Goal: Book appointment/travel/reservation

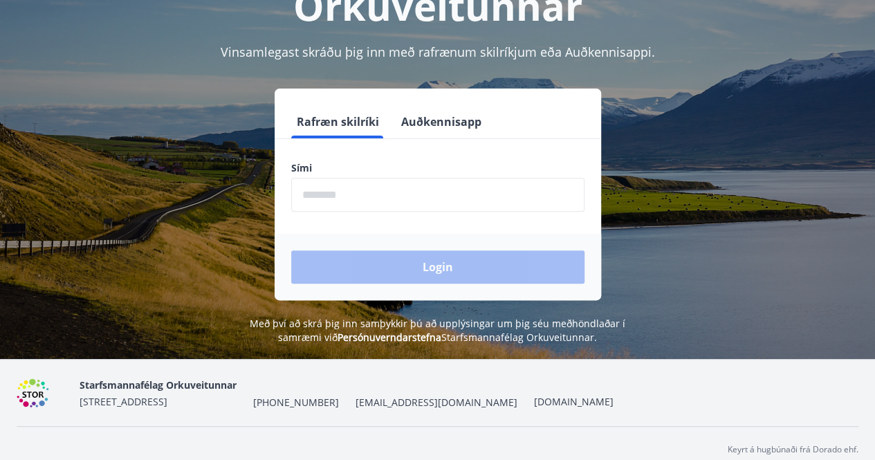
scroll to position [169, 0]
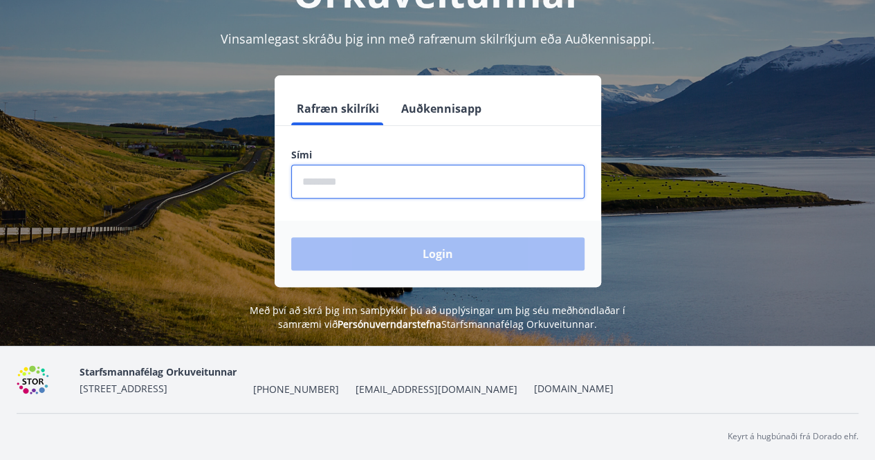
click at [339, 187] on input "phone" at bounding box center [437, 182] width 293 height 34
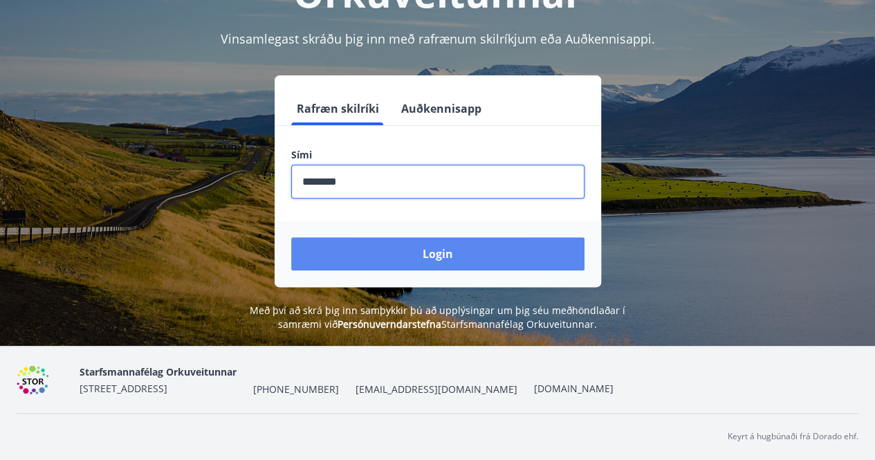
type input "********"
click at [440, 247] on button "Login" at bounding box center [437, 253] width 293 height 33
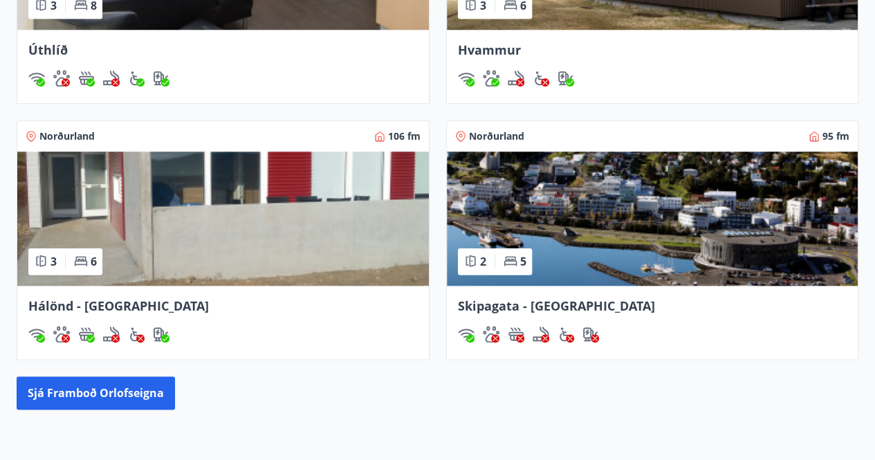
scroll to position [729, 0]
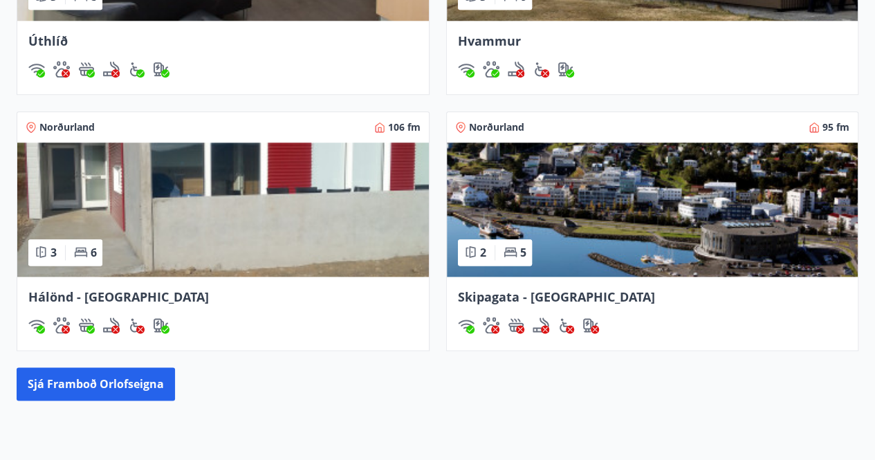
click at [643, 244] on img at bounding box center [652, 209] width 411 height 134
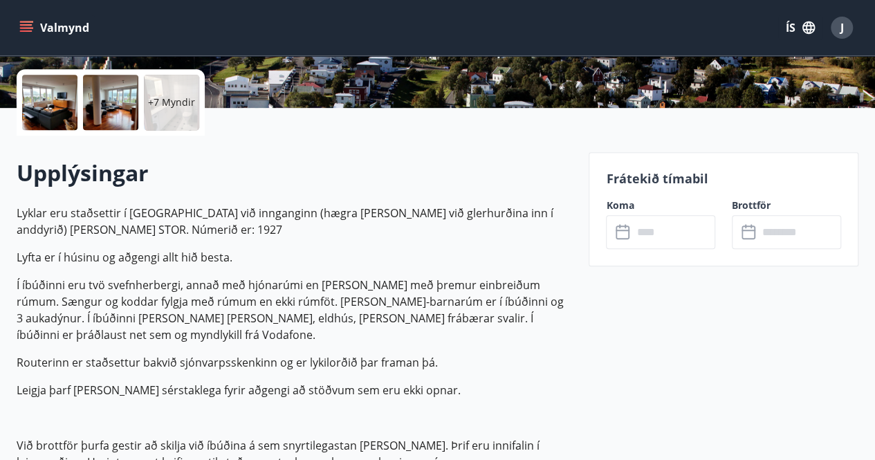
scroll to position [308, 0]
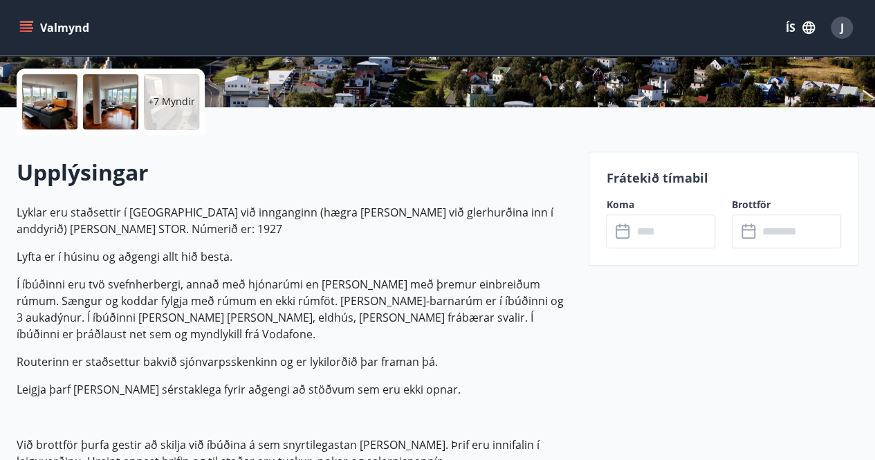
click at [315, 281] on p "Í íbúðinni eru tvö svefnherbergi, annað með hjónarúmi en [PERSON_NAME] með þrem…" at bounding box center [294, 309] width 555 height 66
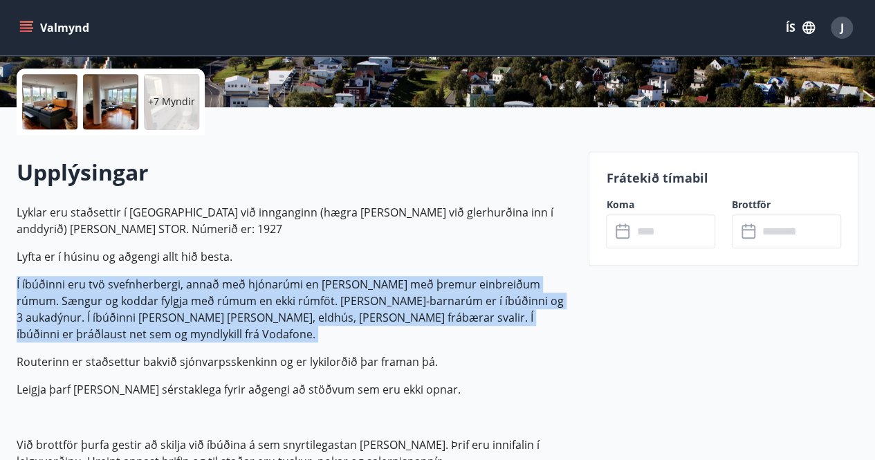
click at [315, 281] on p "Í íbúðinni eru tvö svefnherbergi, annað með hjónarúmi en [PERSON_NAME] með þrem…" at bounding box center [294, 309] width 555 height 66
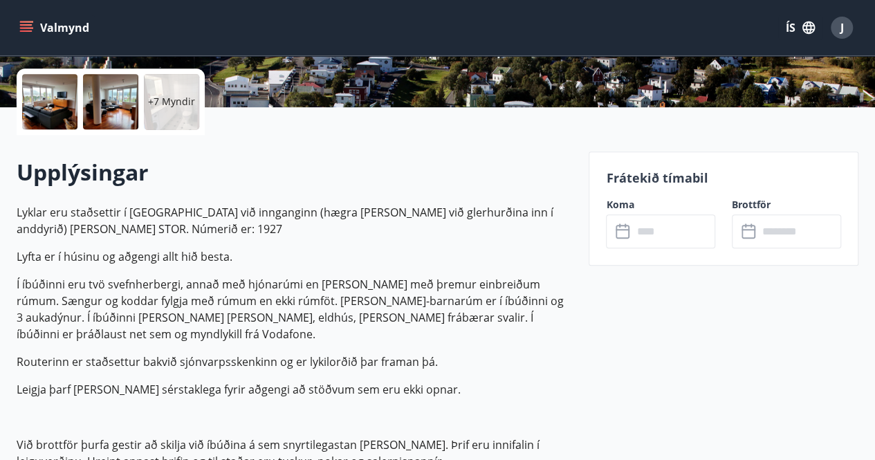
click at [292, 353] on p "Routerinn er staðsettur bakvið sjónvarpsskenkinn og er lykilorðið þar framan þá." at bounding box center [294, 361] width 555 height 17
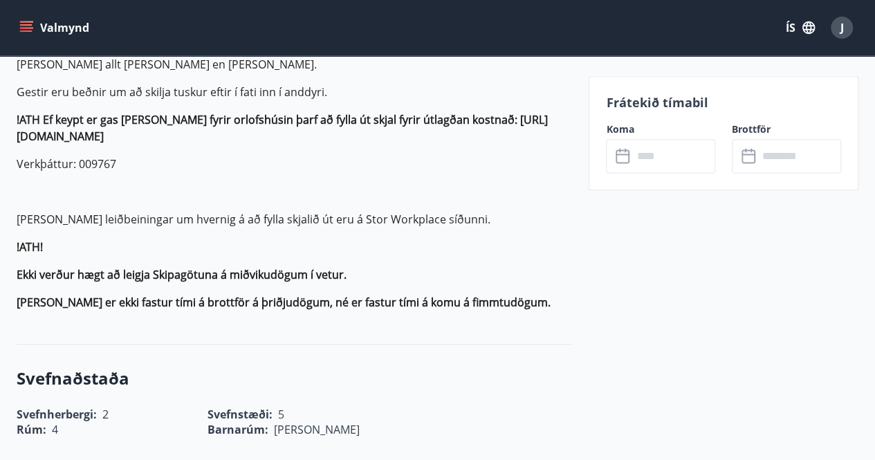
scroll to position [875, 0]
click at [257, 268] on strong "Ekki verður hægt að leigja Skipagötuna á miðvikudögum í vetur." at bounding box center [182, 275] width 330 height 15
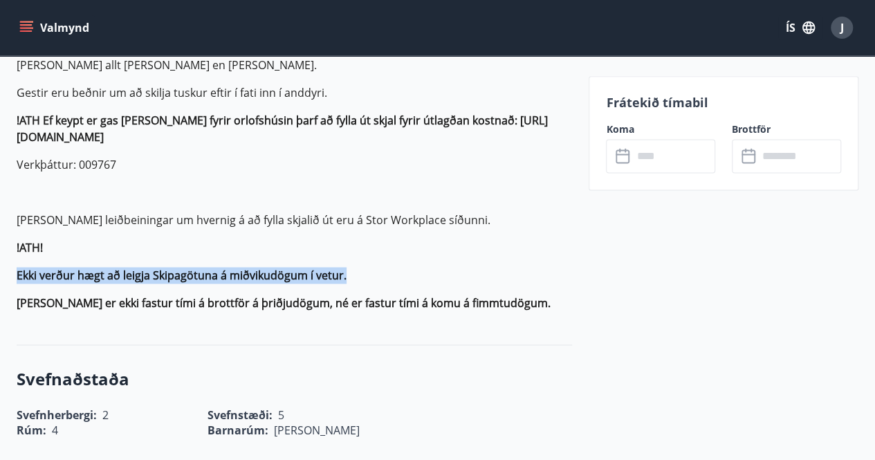
click at [257, 268] on strong "Ekki verður hægt að leigja Skipagötuna á miðvikudögum í vetur." at bounding box center [182, 275] width 330 height 15
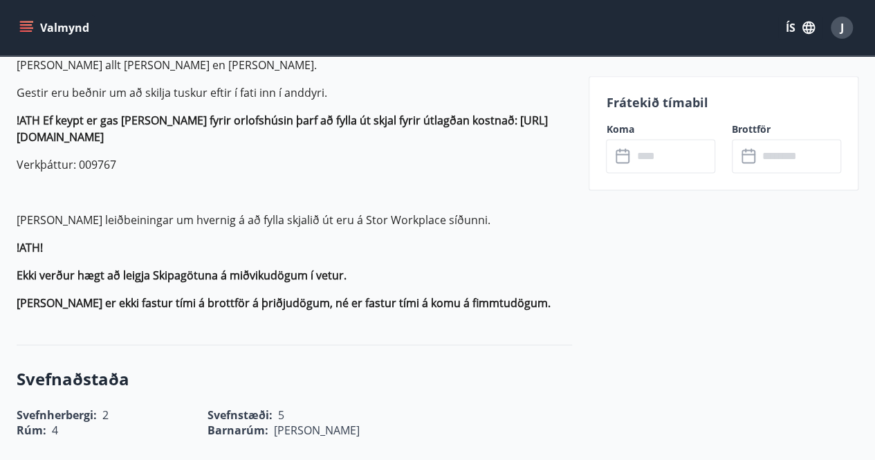
click at [234, 295] on strong "[PERSON_NAME] er ekki fastur tími á brottför á þriðjudögum, né er fastur tími á…" at bounding box center [284, 302] width 534 height 15
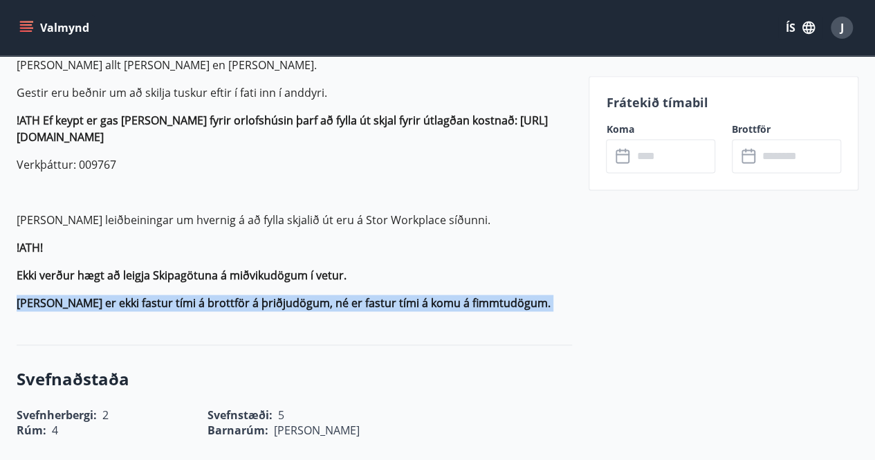
click at [234, 295] on strong "[PERSON_NAME] er ekki fastur tími á brottför á þriðjudögum, né er fastur tími á…" at bounding box center [284, 302] width 534 height 15
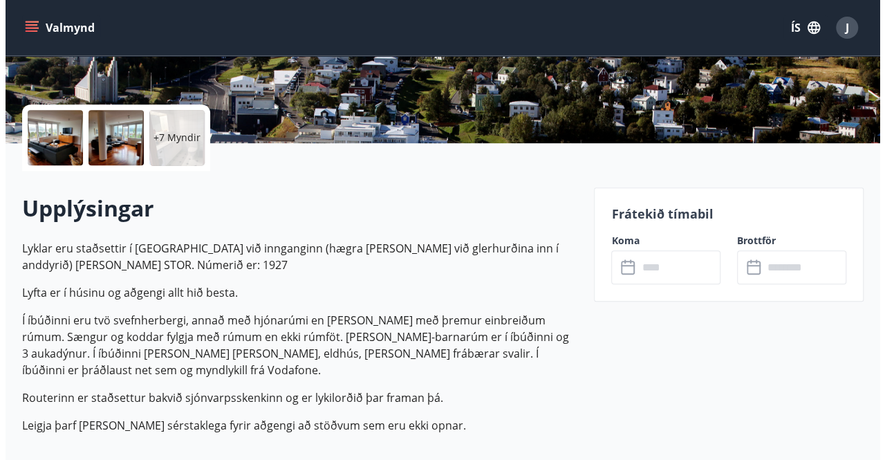
scroll to position [272, 0]
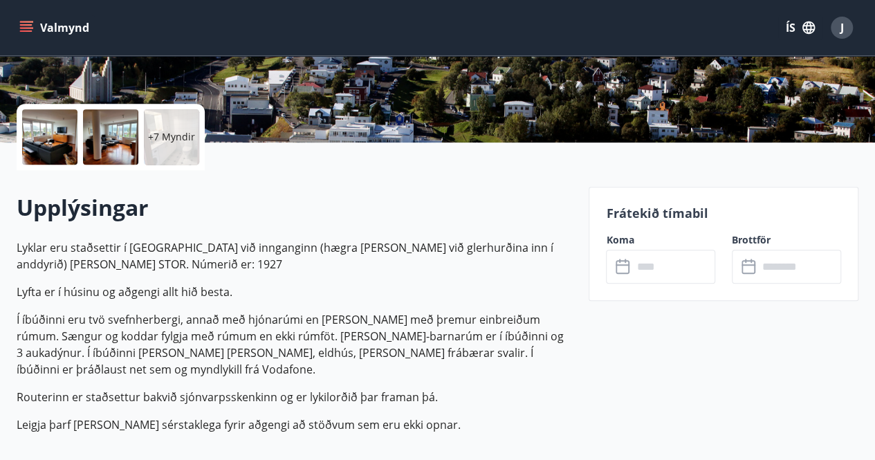
click at [42, 146] on div at bounding box center [49, 136] width 55 height 55
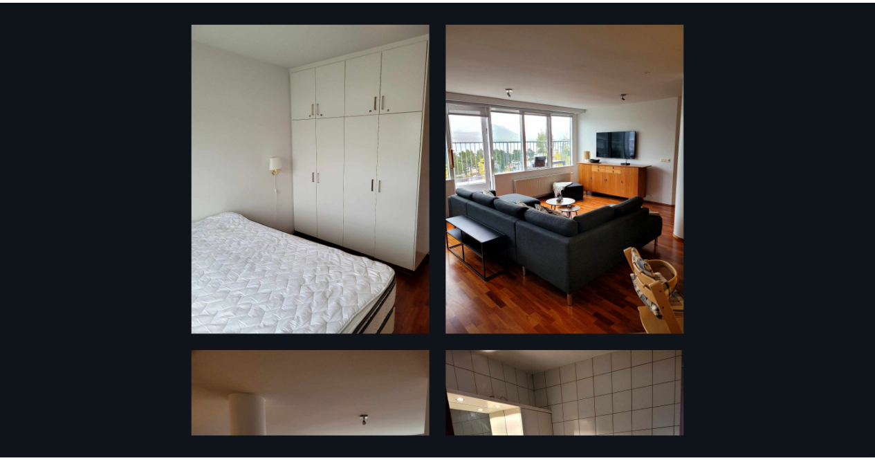
scroll to position [0, 0]
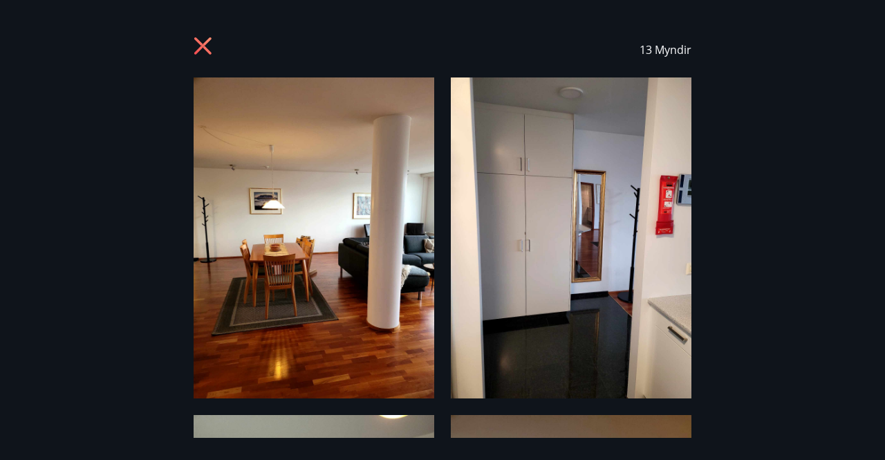
click at [199, 44] on icon at bounding box center [202, 45] width 17 height 17
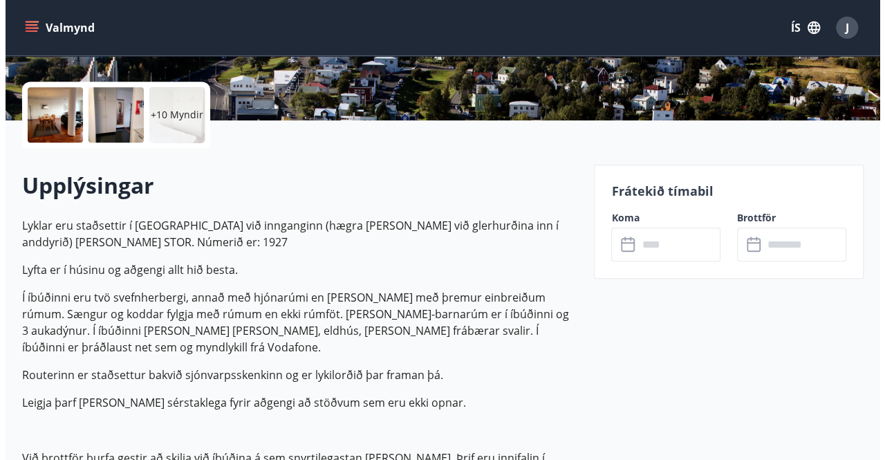
scroll to position [296, 0]
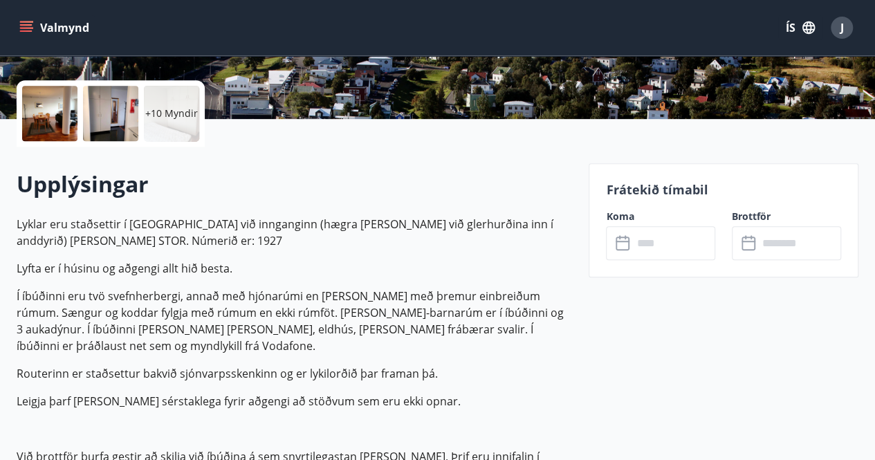
click at [614, 241] on div "​ ​" at bounding box center [660, 243] width 109 height 34
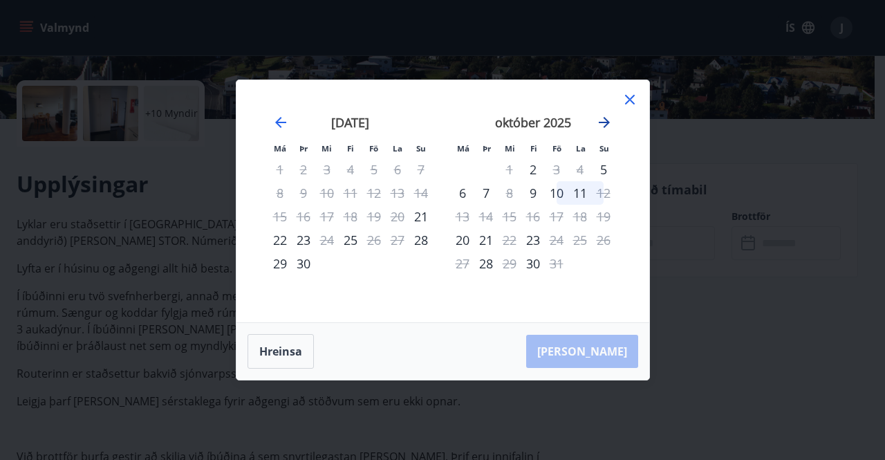
click at [604, 120] on icon "Move forward to switch to the next month." at bounding box center [604, 122] width 17 height 17
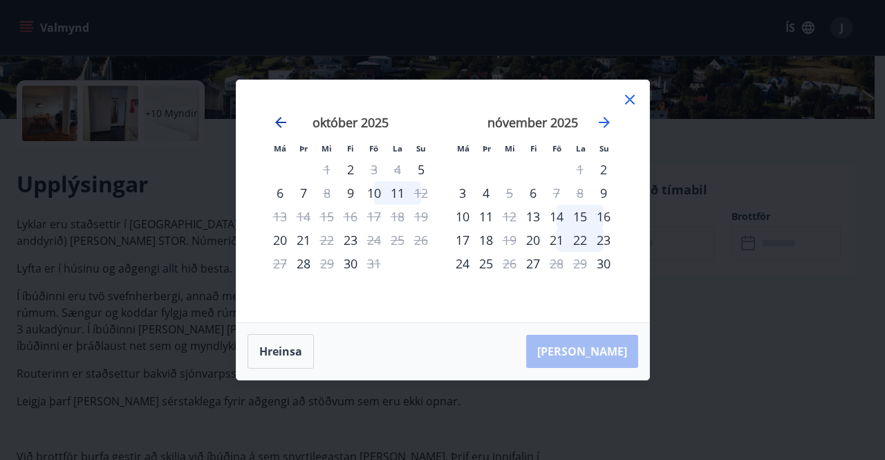
click at [279, 122] on icon "Move backward to switch to the previous month." at bounding box center [280, 122] width 11 height 11
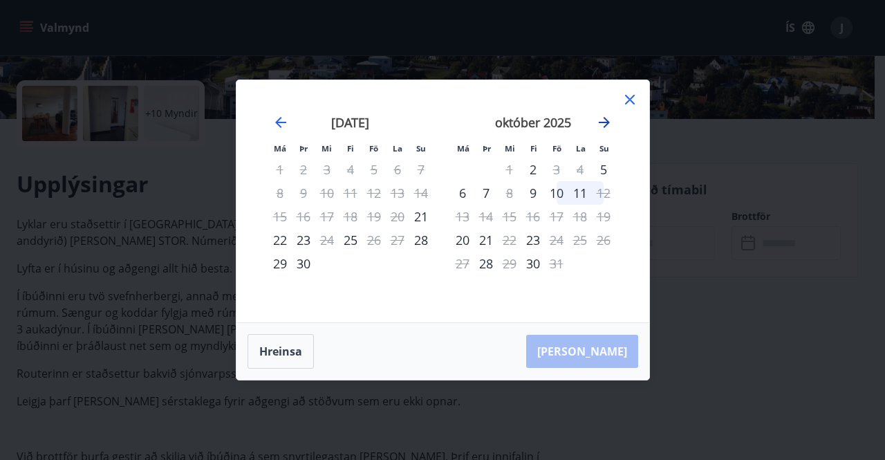
click at [610, 125] on icon "Move forward to switch to the next month." at bounding box center [604, 122] width 17 height 17
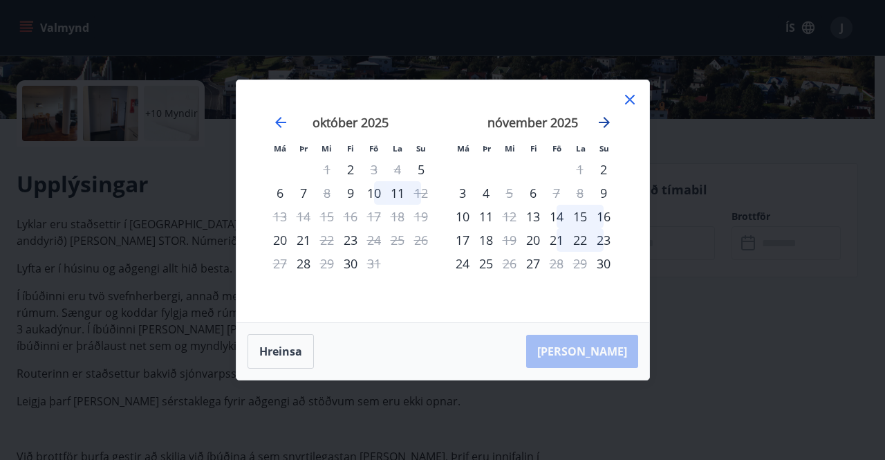
click at [610, 125] on icon "Move forward to switch to the next month." at bounding box center [604, 122] width 17 height 17
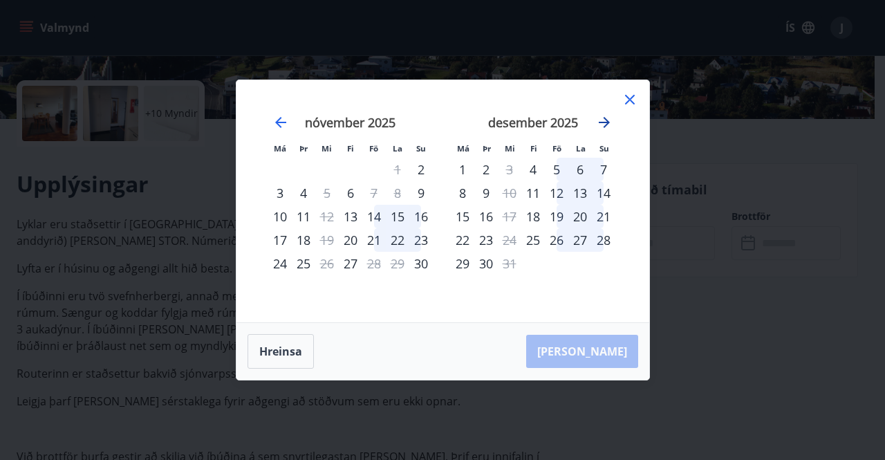
click at [610, 125] on icon "Move forward to switch to the next month." at bounding box center [604, 122] width 17 height 17
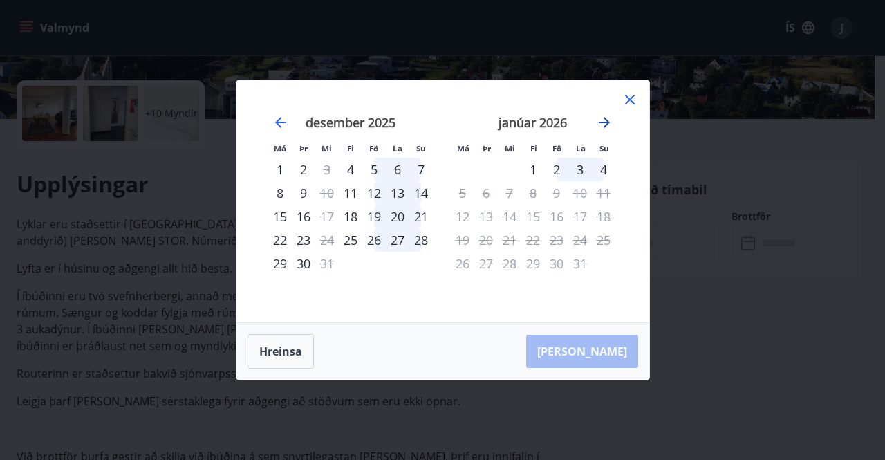
click at [610, 125] on icon "Move forward to switch to the next month." at bounding box center [604, 122] width 17 height 17
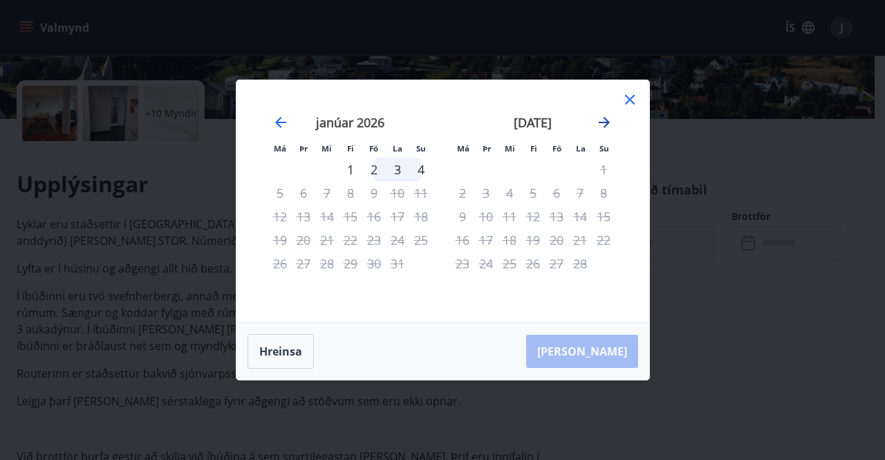
click at [610, 125] on icon "Move forward to switch to the next month." at bounding box center [604, 122] width 17 height 17
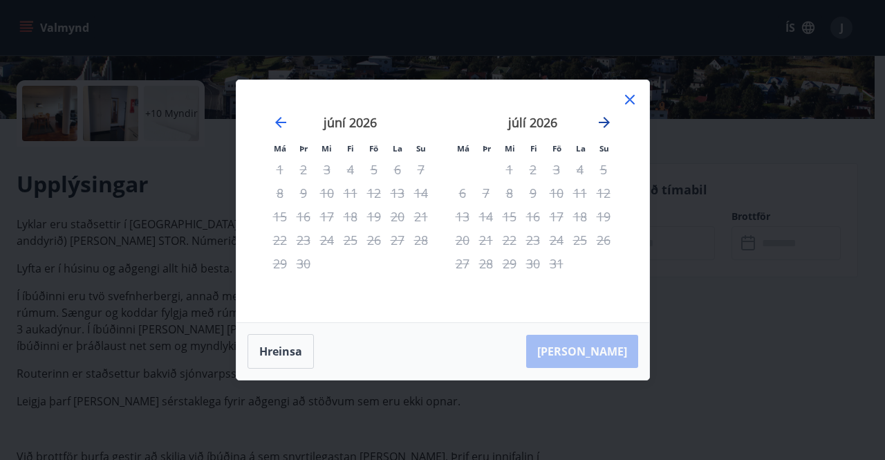
click at [610, 125] on icon "Move forward to switch to the next month." at bounding box center [604, 122] width 17 height 17
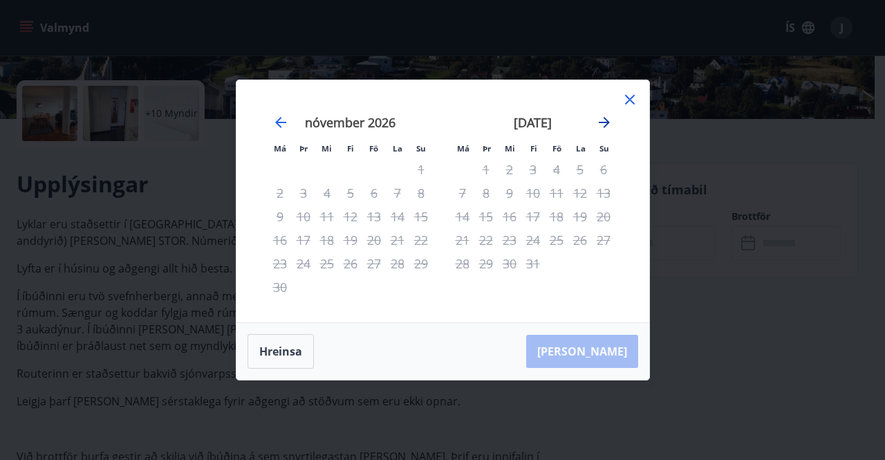
click at [610, 125] on icon "Move forward to switch to the next month." at bounding box center [604, 122] width 17 height 17
click at [284, 117] on icon "Move backward to switch to the previous month." at bounding box center [280, 122] width 17 height 17
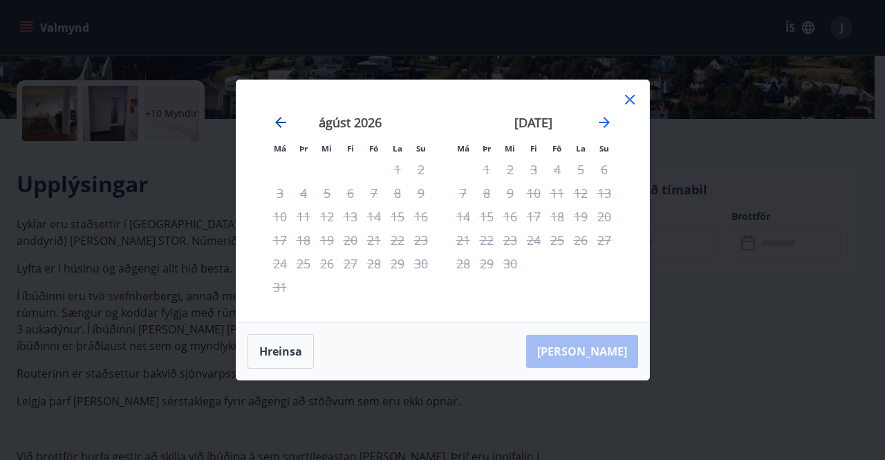
click at [284, 117] on icon "Move backward to switch to the previous month." at bounding box center [280, 122] width 17 height 17
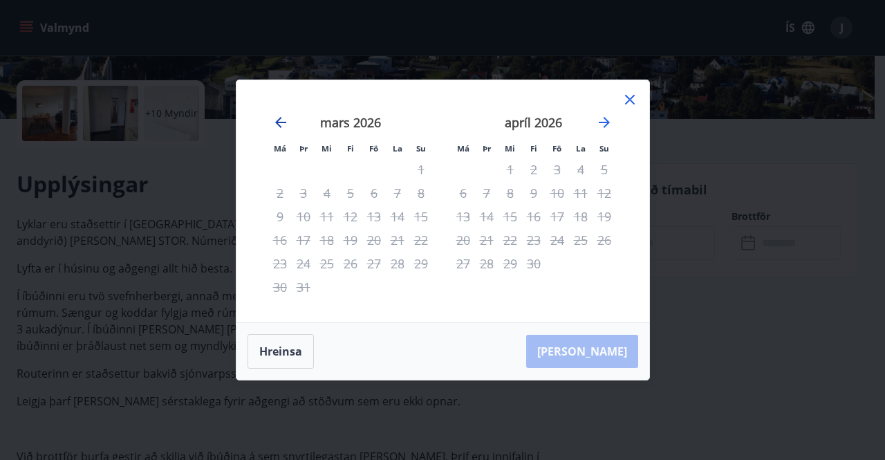
click at [284, 117] on icon "Move backward to switch to the previous month." at bounding box center [280, 122] width 17 height 17
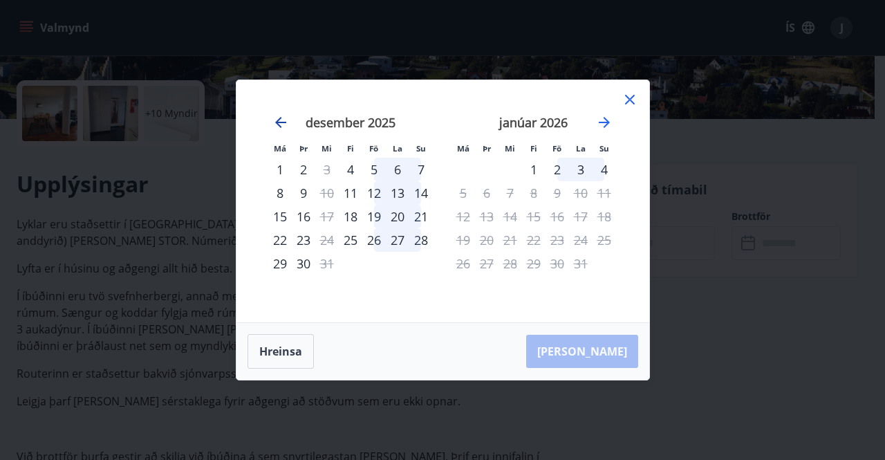
click at [284, 117] on icon "Move backward to switch to the previous month." at bounding box center [280, 122] width 17 height 17
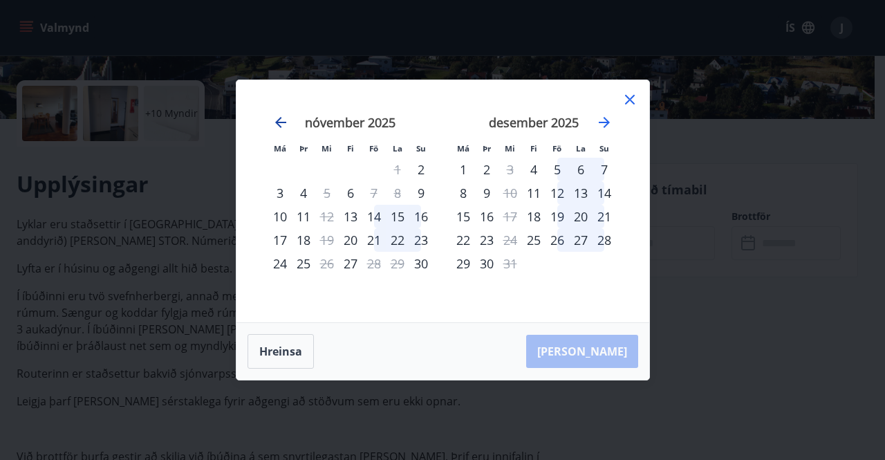
click at [284, 117] on icon "Move backward to switch to the previous month." at bounding box center [280, 122] width 17 height 17
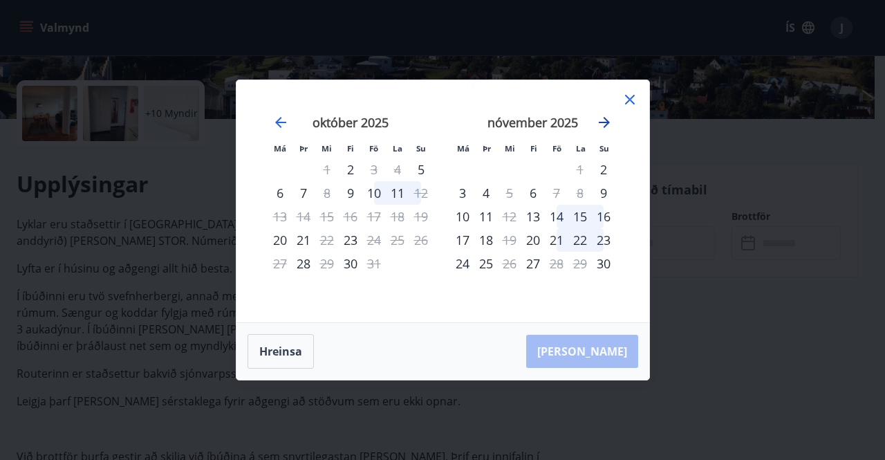
click at [612, 126] on icon "Move forward to switch to the next month." at bounding box center [604, 122] width 17 height 17
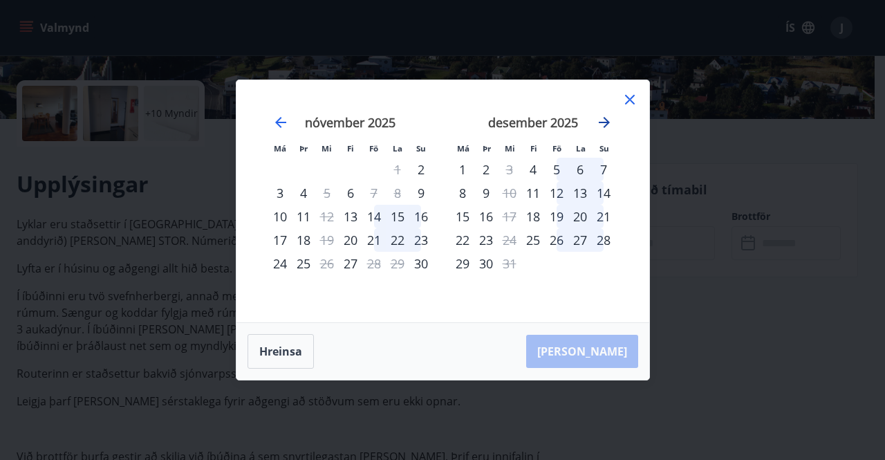
click at [612, 126] on icon "Move forward to switch to the next month." at bounding box center [604, 122] width 17 height 17
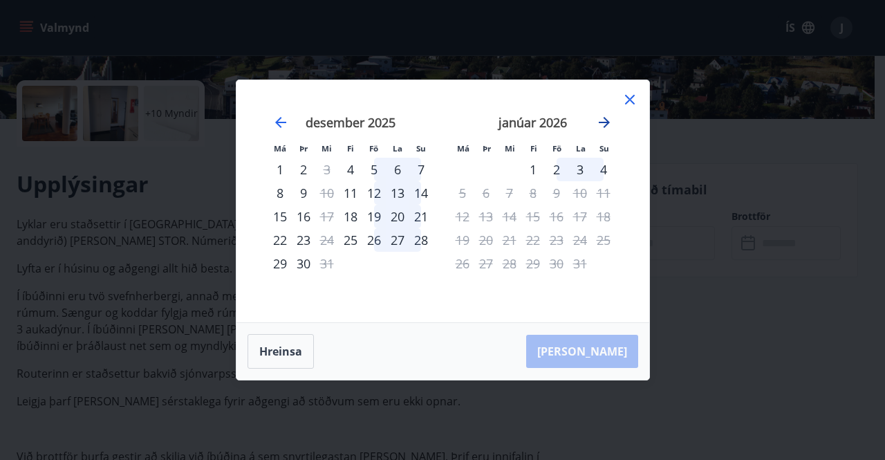
click at [612, 126] on icon "Move forward to switch to the next month." at bounding box center [604, 122] width 17 height 17
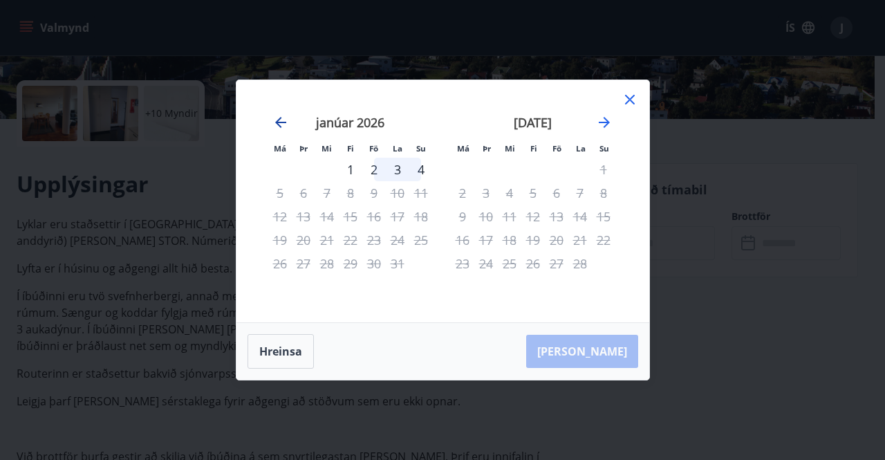
click at [277, 124] on icon "Move backward to switch to the previous month." at bounding box center [280, 122] width 11 height 11
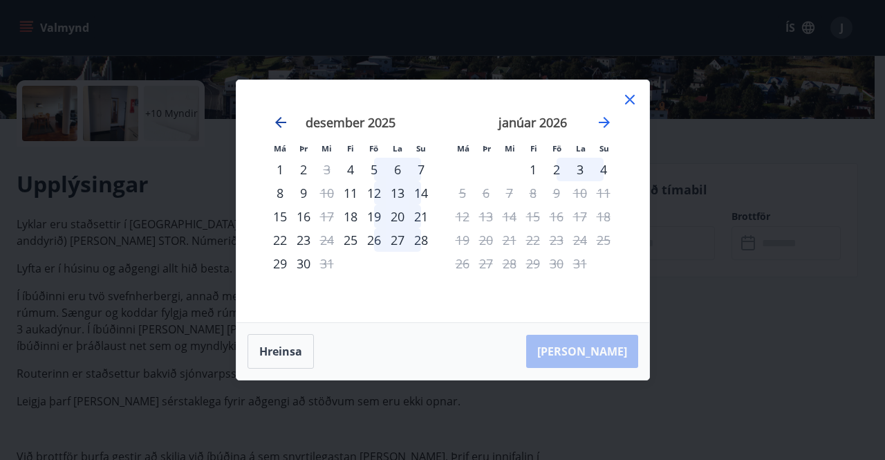
click at [277, 124] on icon "Move backward to switch to the previous month." at bounding box center [280, 122] width 11 height 11
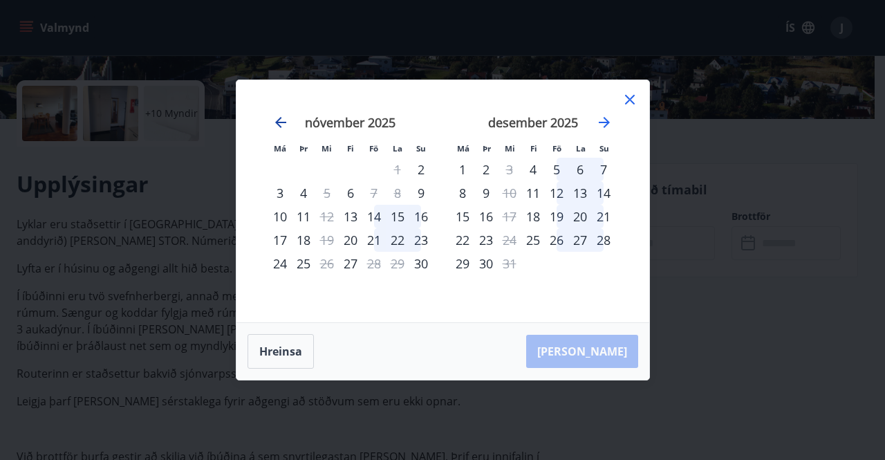
click at [277, 124] on icon "Move backward to switch to the previous month." at bounding box center [280, 122] width 11 height 11
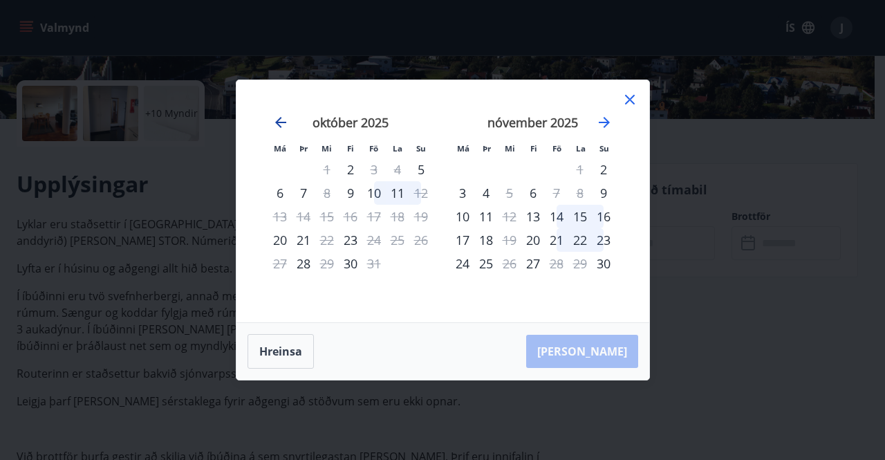
click at [277, 124] on icon "Move backward to switch to the previous month." at bounding box center [280, 122] width 11 height 11
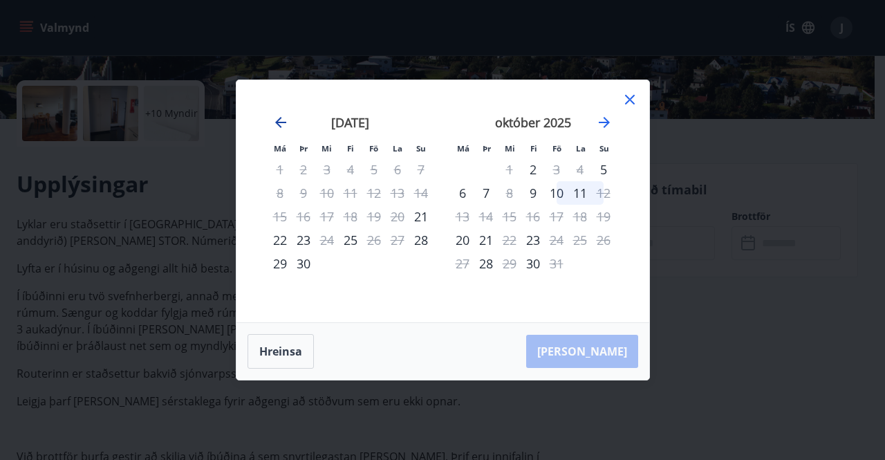
click at [277, 124] on icon "Move backward to switch to the previous month." at bounding box center [280, 122] width 11 height 11
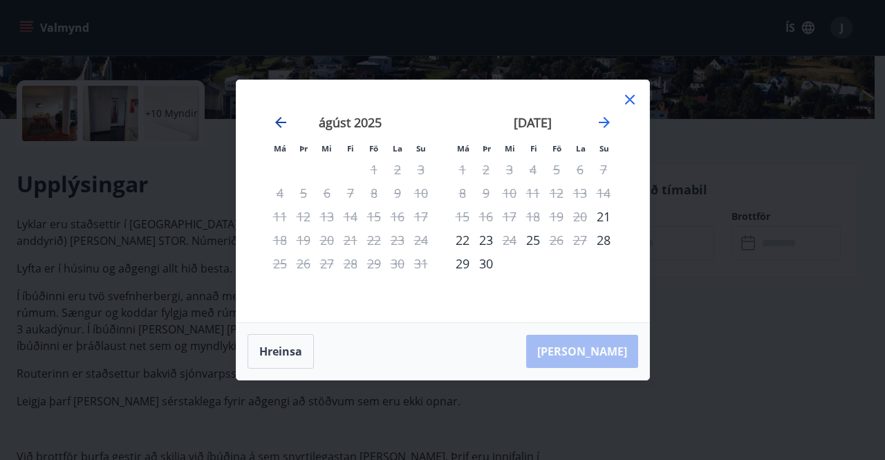
click at [277, 124] on icon "Move backward to switch to the previous month." at bounding box center [280, 122] width 11 height 11
